Goal: Task Accomplishment & Management: Use online tool/utility

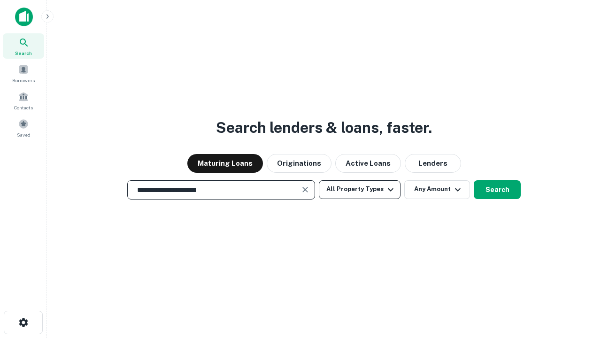
type input "**********"
click at [360, 189] on button "All Property Types" at bounding box center [360, 189] width 82 height 19
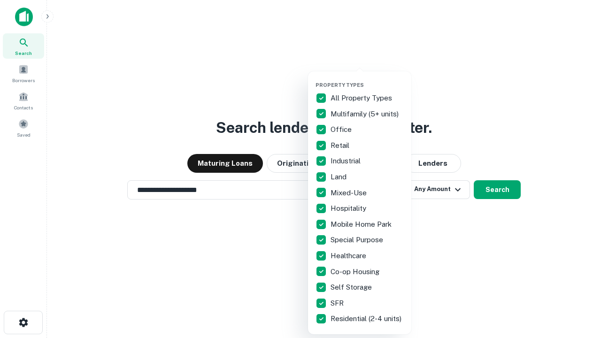
click at [367, 79] on button "button" at bounding box center [367, 79] width 103 height 0
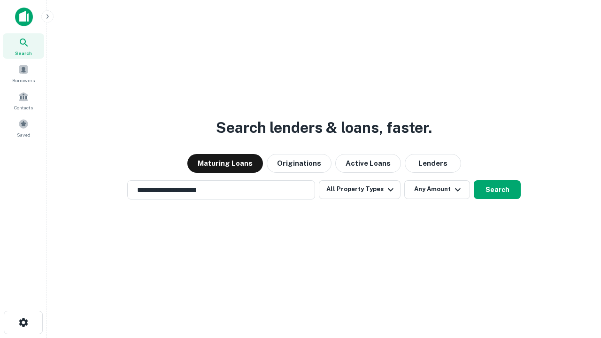
scroll to position [15, 0]
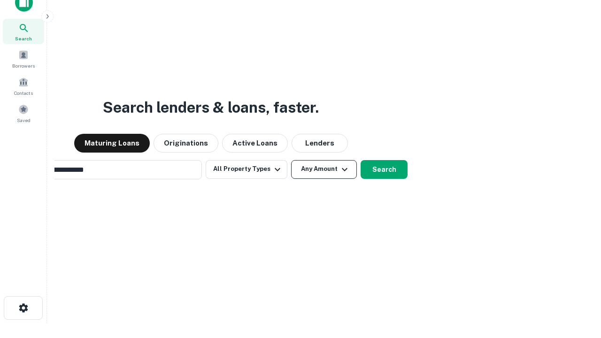
click at [291, 160] on button "Any Amount" at bounding box center [324, 169] width 66 height 19
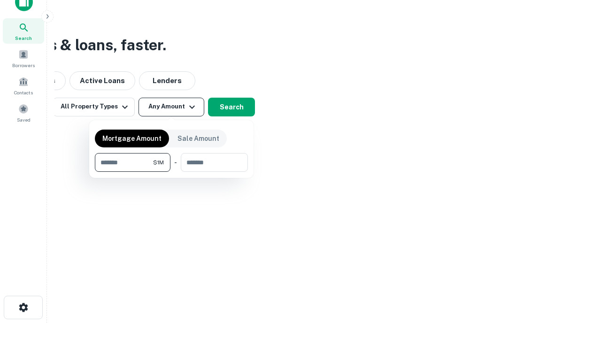
type input "*******"
click at [171, 172] on button "button" at bounding box center [171, 172] width 153 height 0
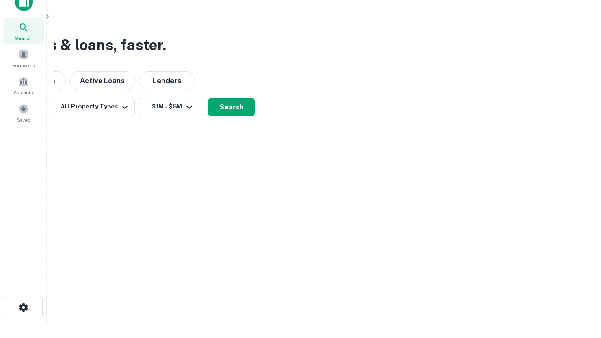
scroll to position [15, 0]
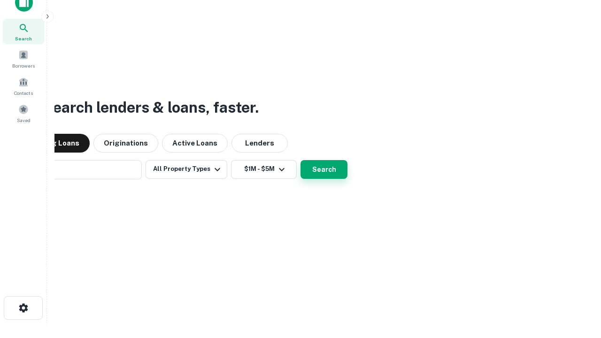
click at [301, 160] on button "Search" at bounding box center [324, 169] width 47 height 19
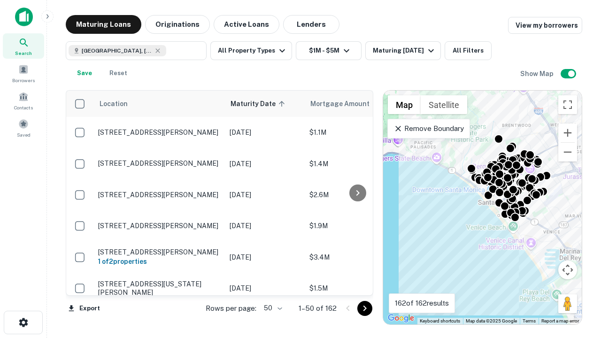
click at [271, 308] on body "Search Borrowers Contacts Saved Maturing Loans Originations Active Loans Lender…" at bounding box center [300, 169] width 601 height 338
click at [272, 285] on li "25" at bounding box center [271, 284] width 27 height 17
